Goal: Task Accomplishment & Management: Use online tool/utility

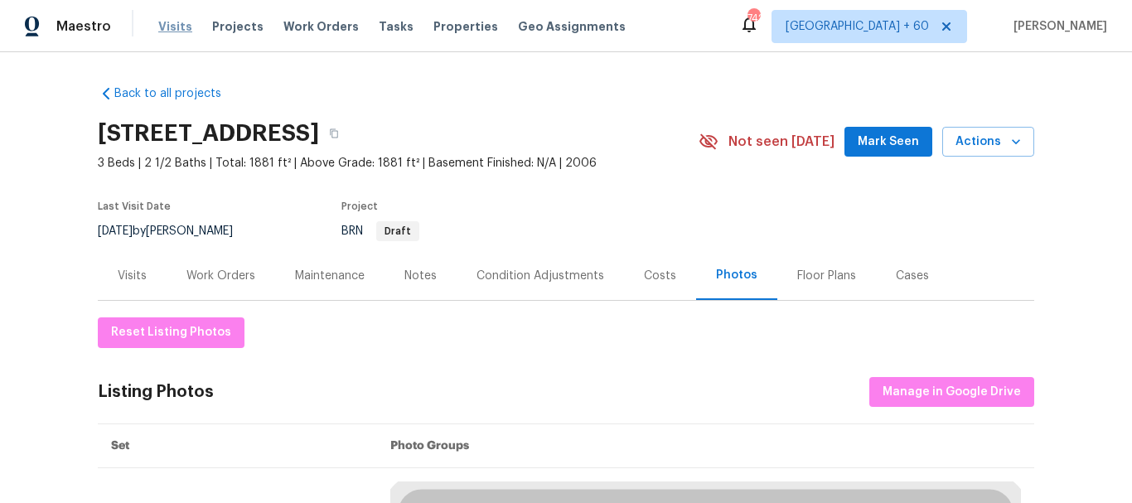
click at [169, 27] on span "Visits" at bounding box center [175, 26] width 34 height 17
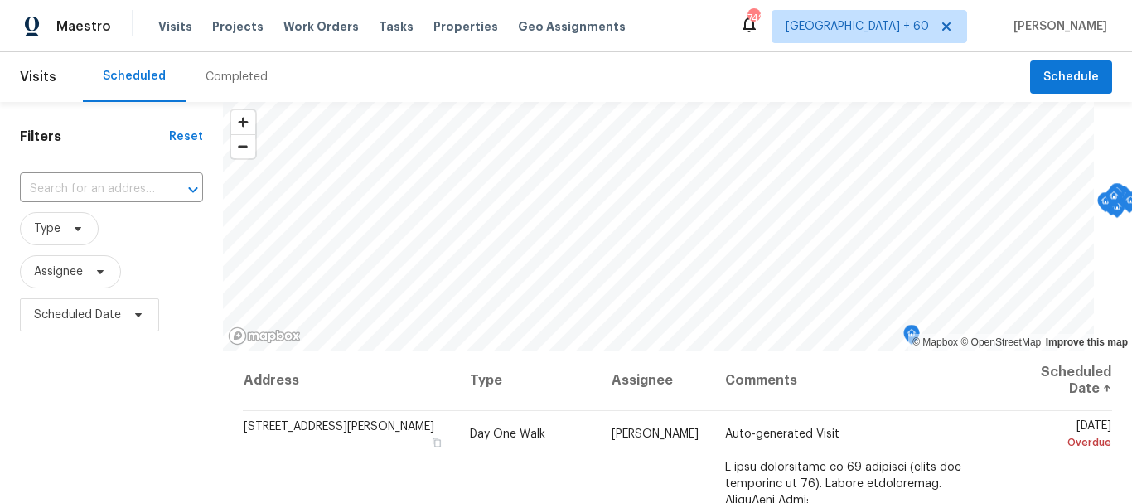
click at [242, 78] on div "Completed" at bounding box center [236, 77] width 62 height 17
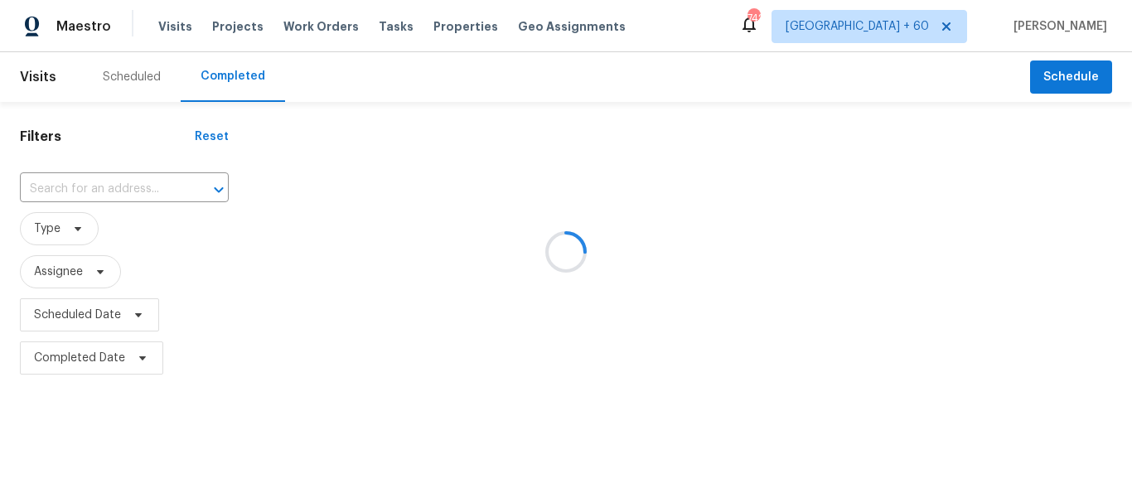
click at [93, 186] on div at bounding box center [566, 251] width 1132 height 503
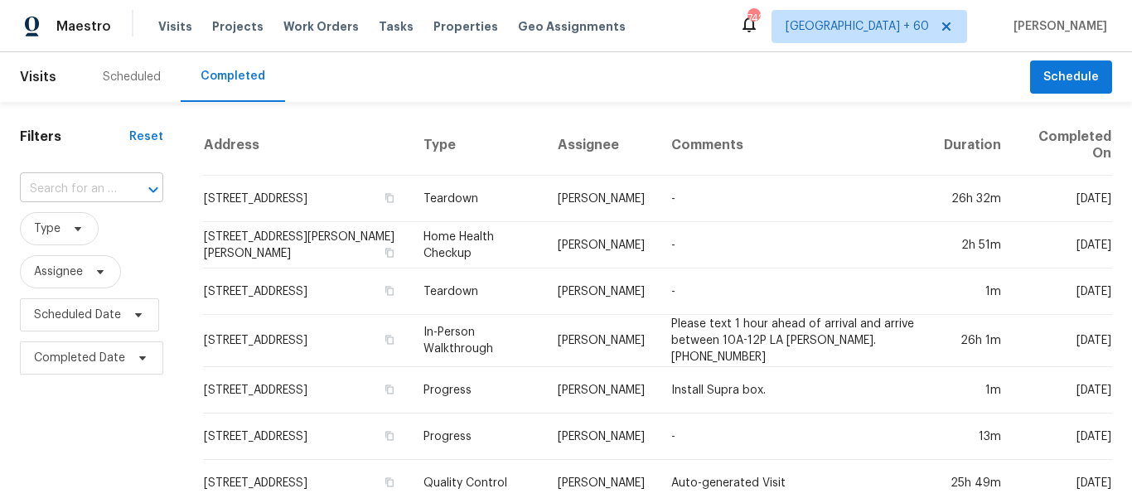
click at [65, 186] on input "text" at bounding box center [68, 189] width 97 height 26
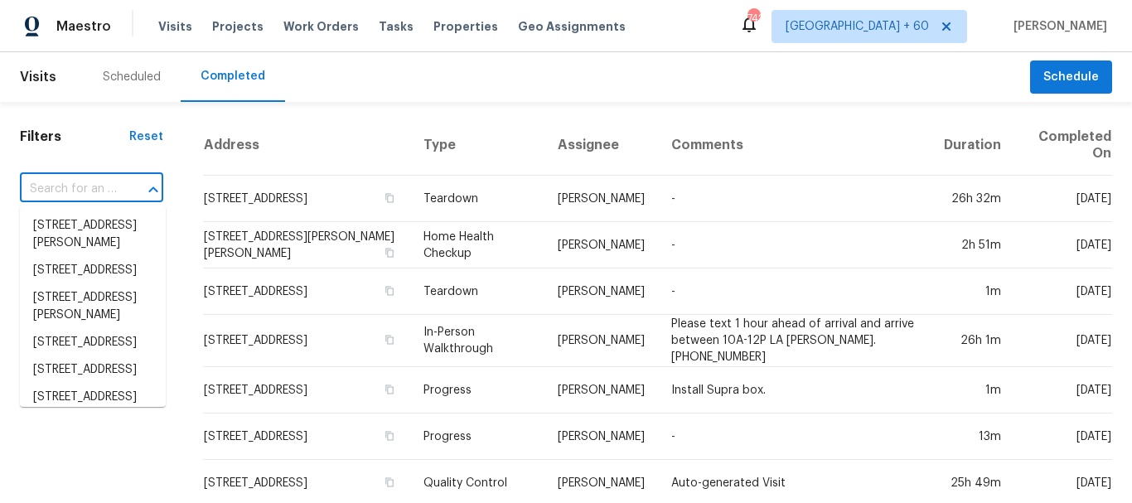
paste input "[STREET_ADDRESS]"
type input "[STREET_ADDRESS]"
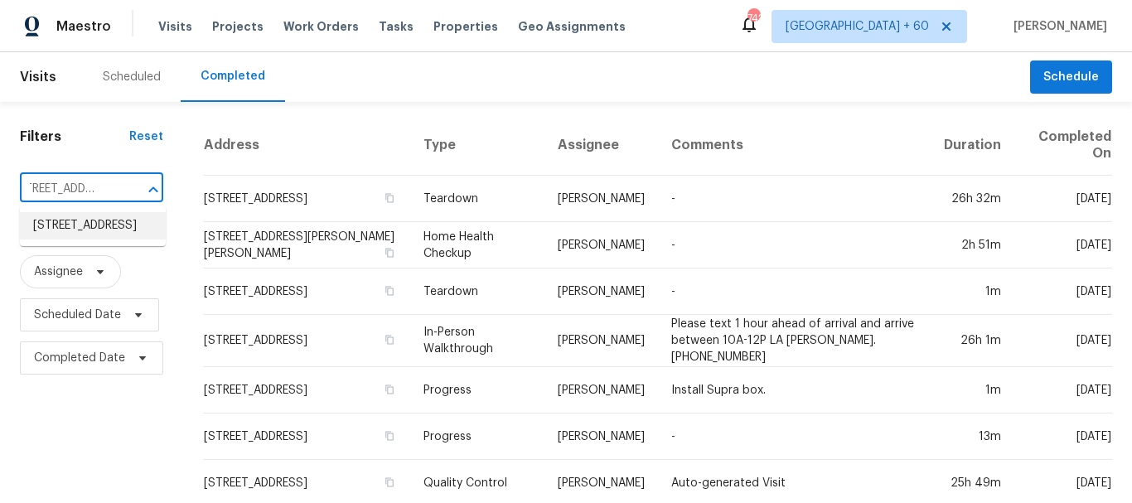
click at [94, 223] on li "[STREET_ADDRESS]" at bounding box center [93, 225] width 146 height 27
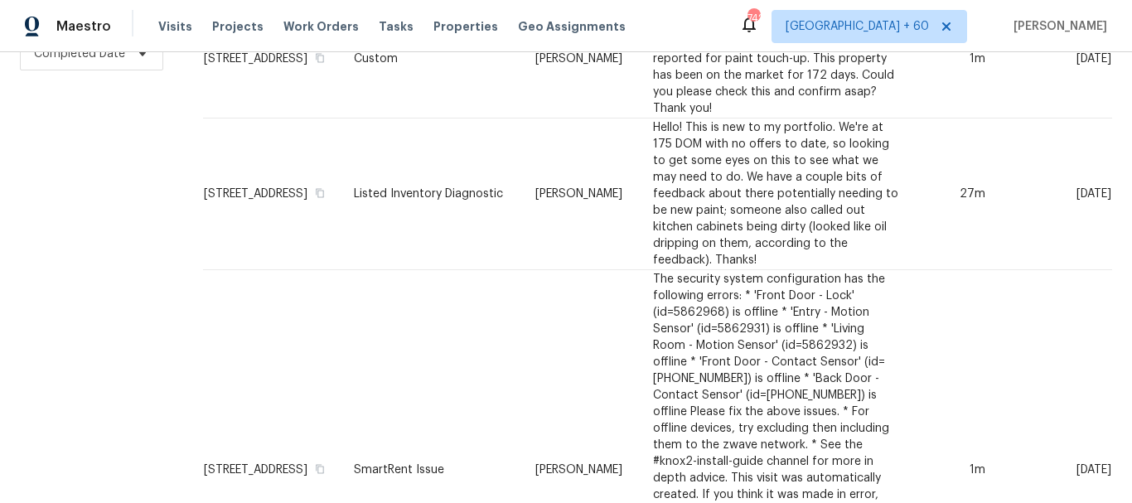
scroll to position [83, 0]
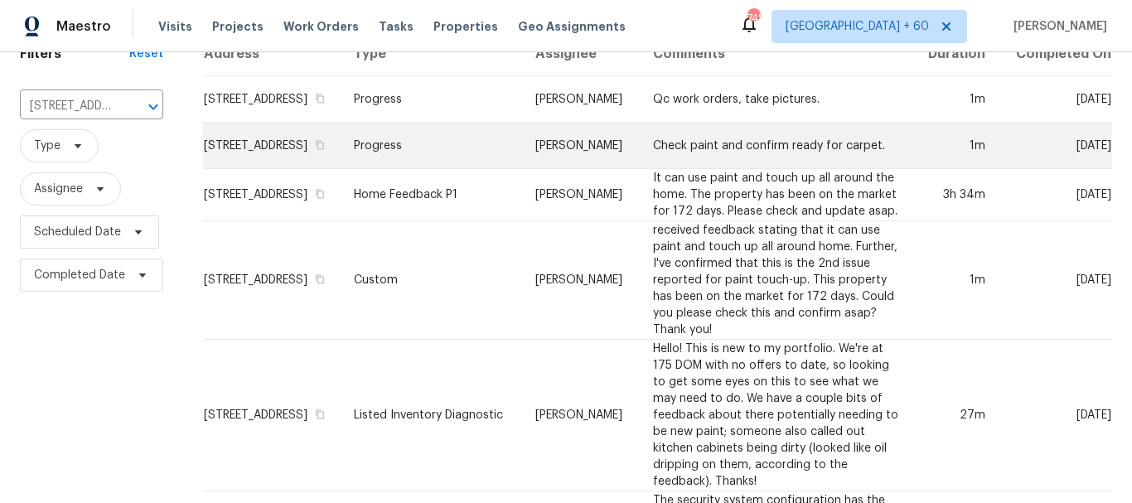
click at [433, 168] on td "Progress" at bounding box center [431, 146] width 181 height 46
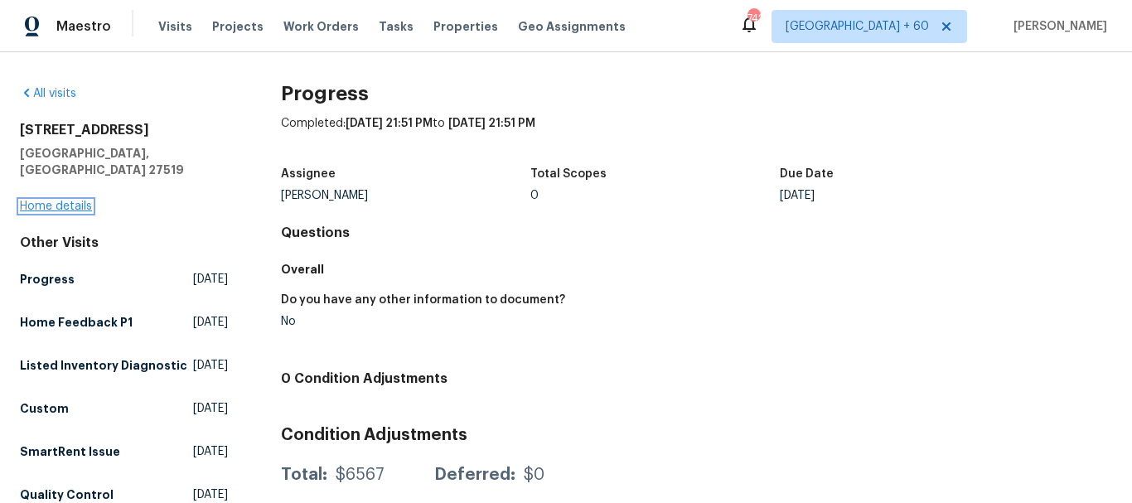
click at [82, 201] on link "Home details" at bounding box center [56, 207] width 72 height 12
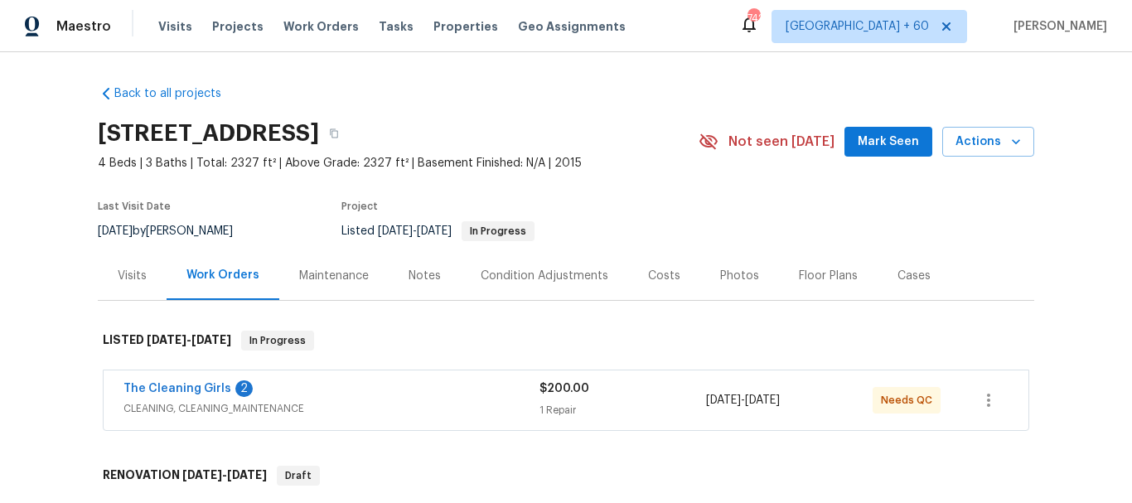
click at [732, 266] on div "Photos" at bounding box center [739, 275] width 79 height 49
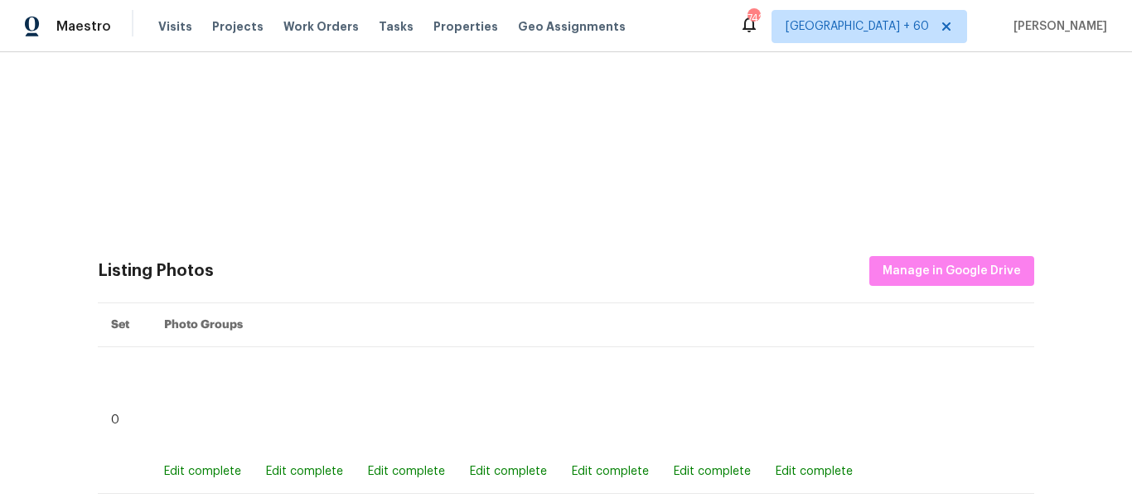
scroll to position [414, 0]
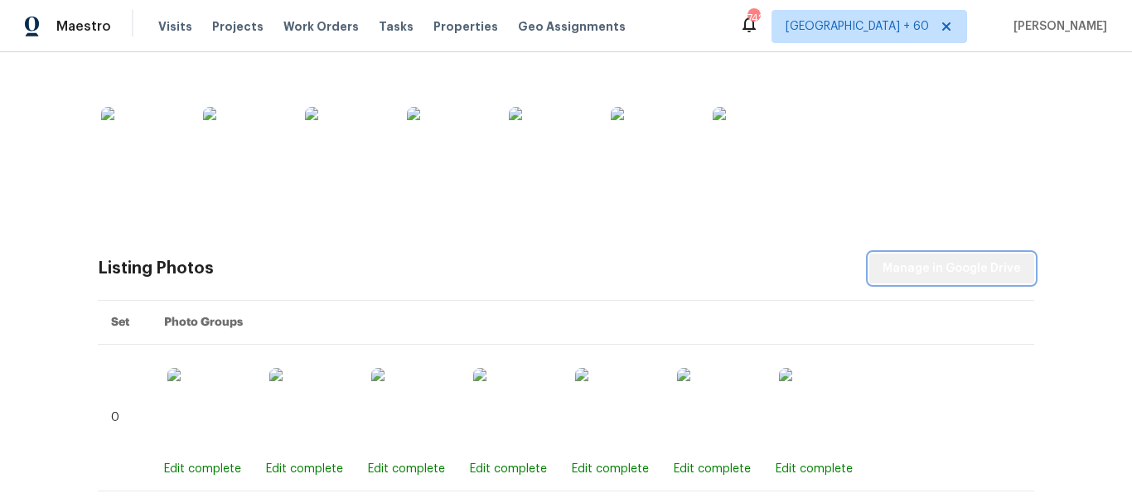
click at [967, 263] on span "Manage in Google Drive" at bounding box center [951, 269] width 138 height 21
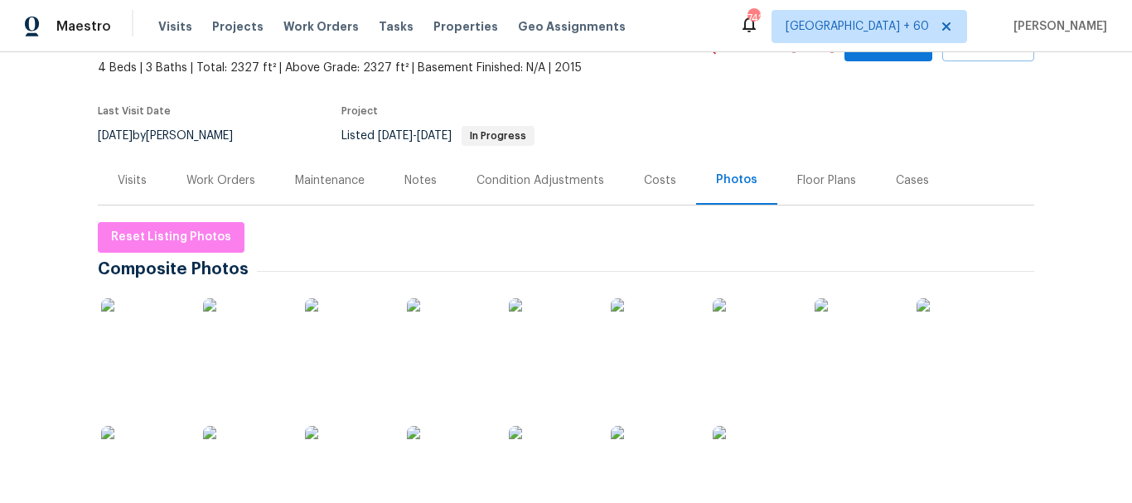
scroll to position [83, 0]
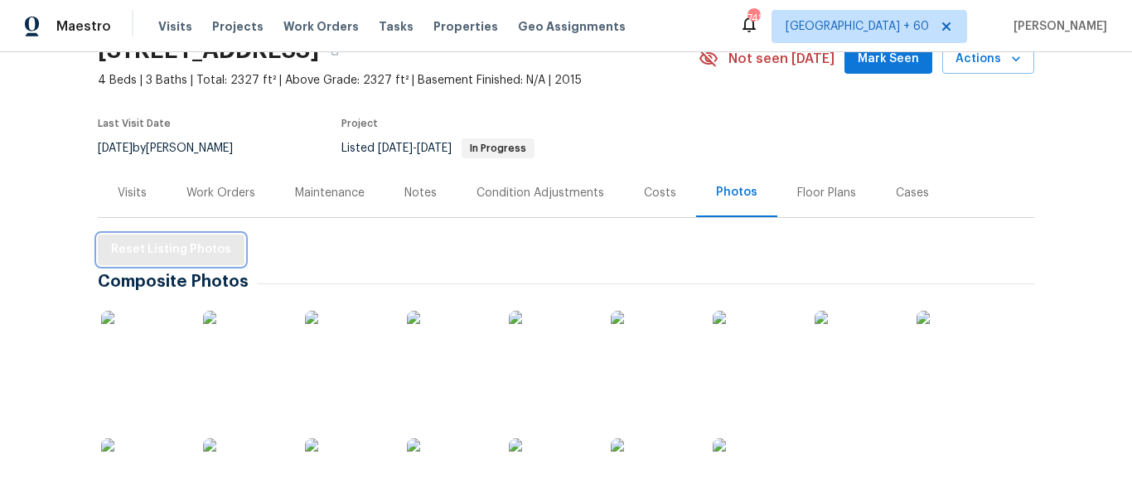
click at [169, 243] on span "Reset Listing Photos" at bounding box center [171, 249] width 120 height 21
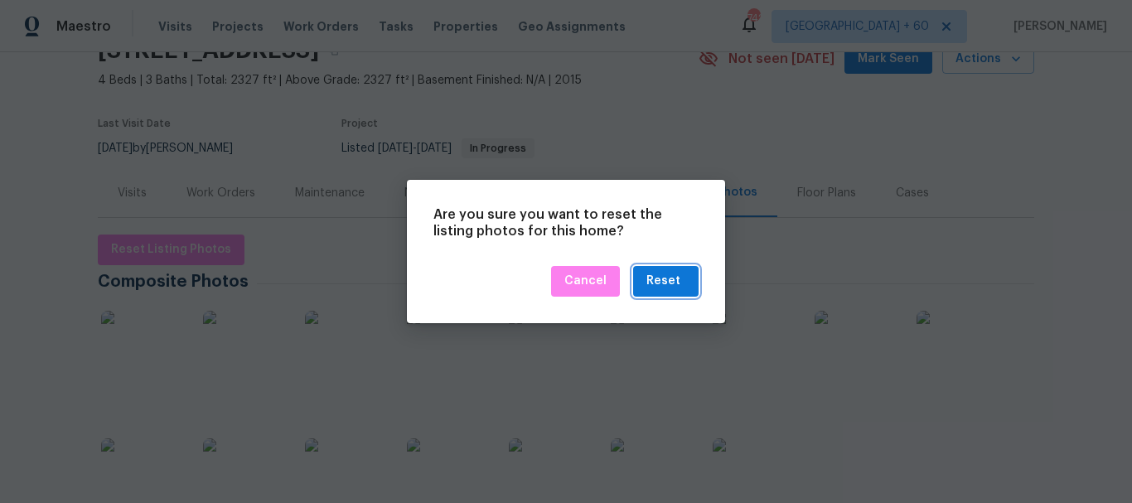
click at [669, 275] on div "Reset" at bounding box center [663, 281] width 34 height 21
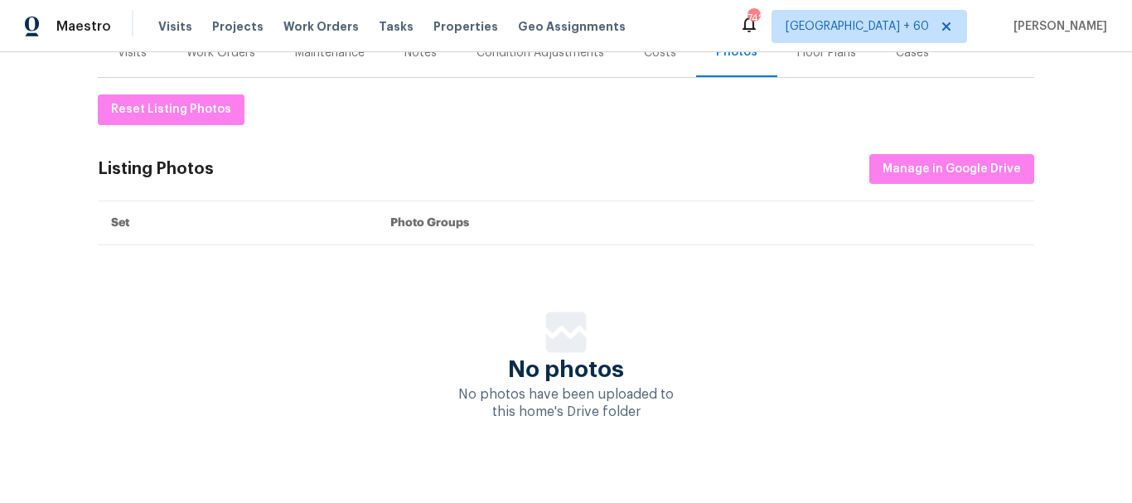
scroll to position [253, 0]
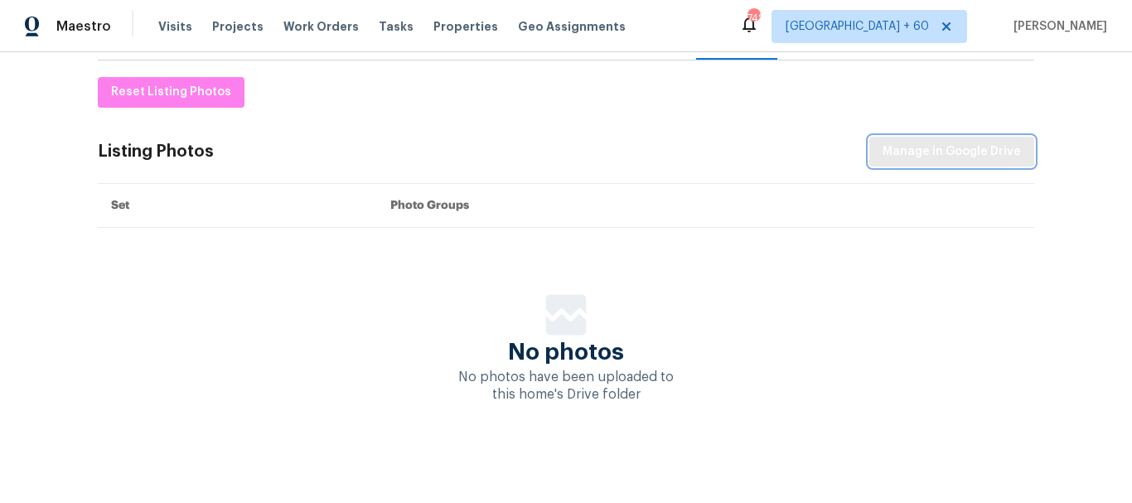
click at [949, 144] on span "Manage in Google Drive" at bounding box center [951, 152] width 138 height 21
